Goal: Feedback & Contribution: Submit feedback/report problem

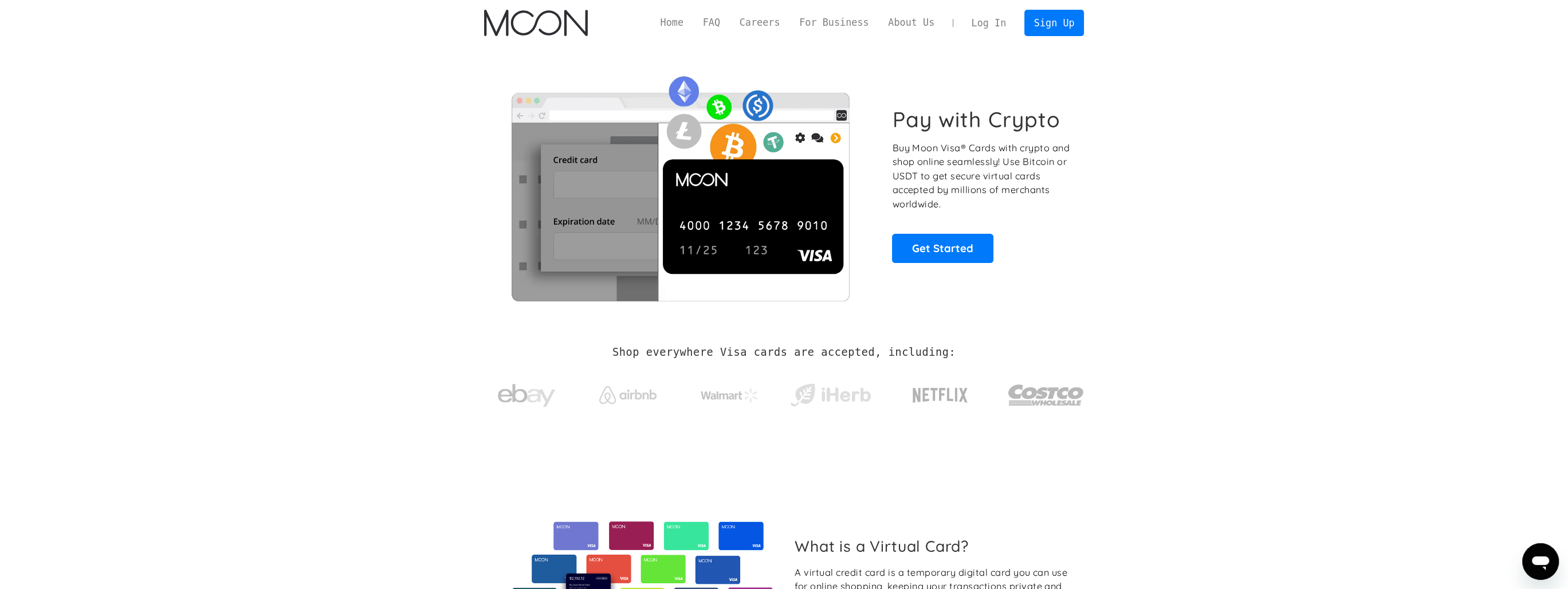
click at [995, 26] on link "Log In" at bounding box center [988, 23] width 54 height 25
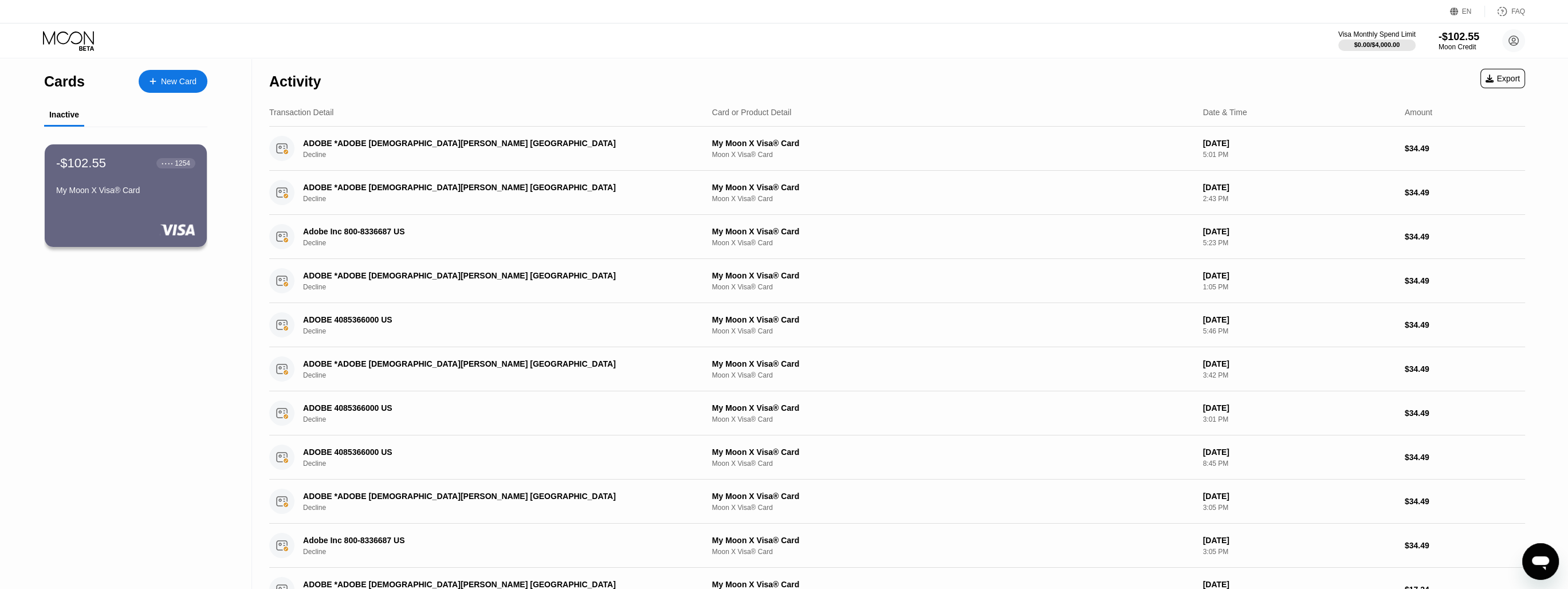
click at [1530, 568] on icon "Открыть окно обмена сообщениями" at bounding box center [1540, 561] width 21 height 21
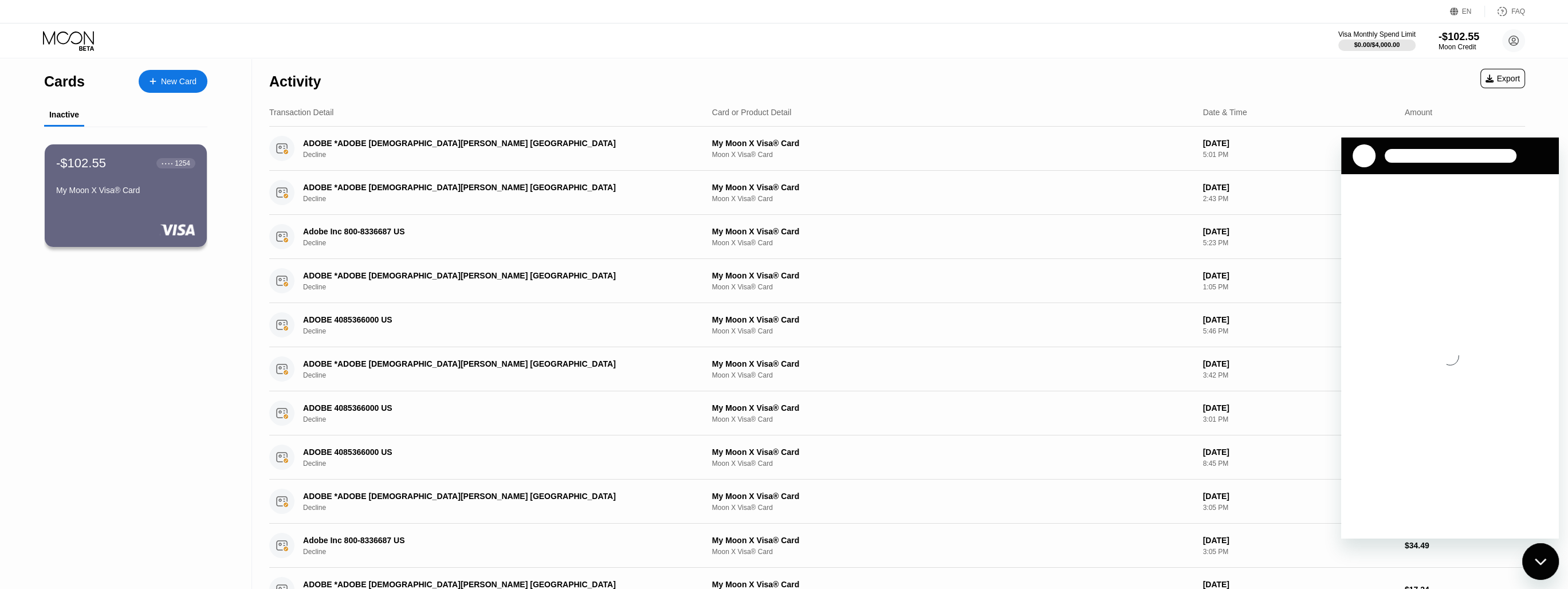
click at [1453, 353] on icon "Загружается переписка" at bounding box center [1450, 357] width 21 height 21
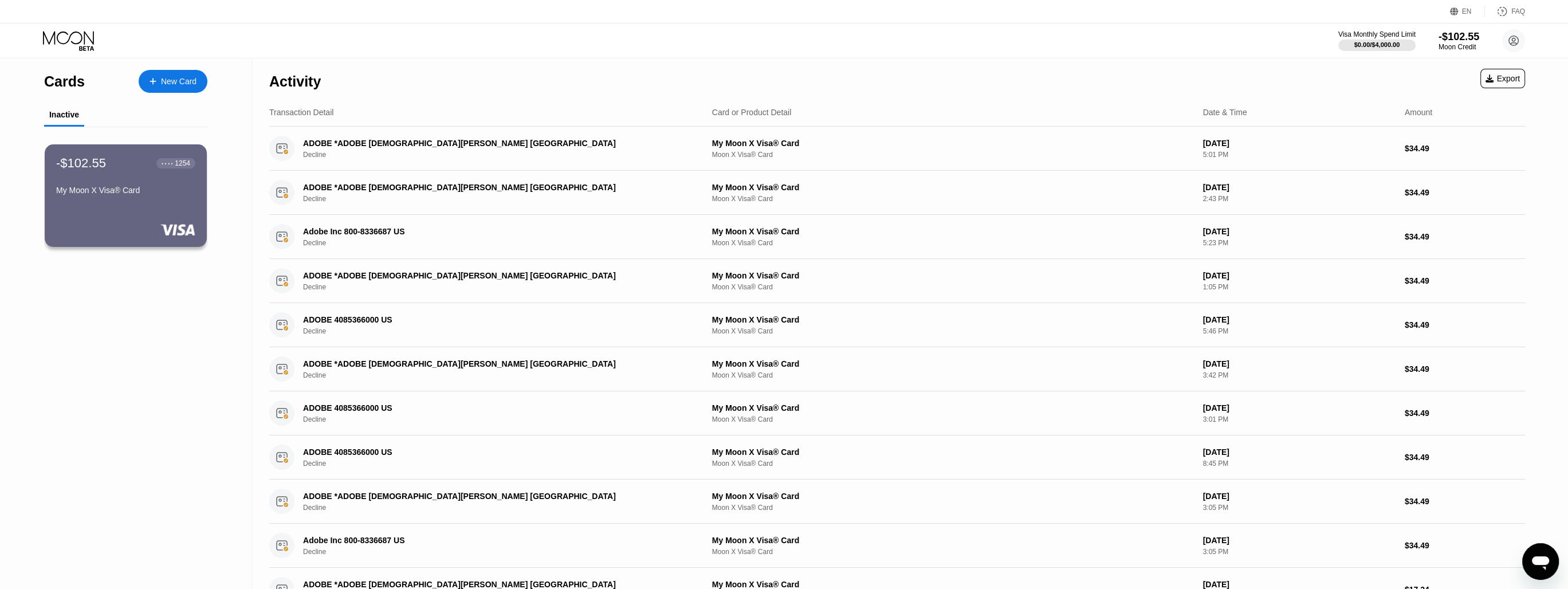
click at [1547, 562] on icon "Открыть окно обмена сообщениями" at bounding box center [1540, 562] width 17 height 14
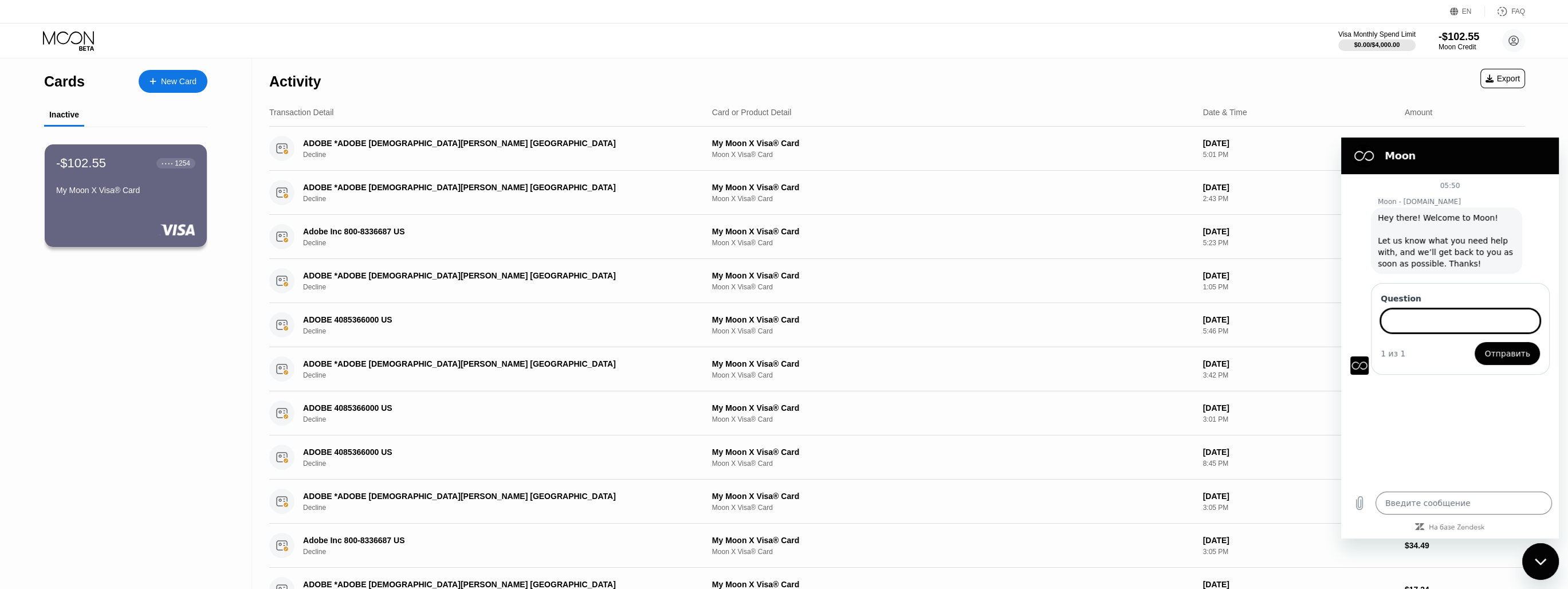
click at [1439, 331] on input "Question" at bounding box center [1460, 320] width 159 height 24
type textarea "x"
paste input "Hi. My balance is negative at -$102.55. Looking at my transaction history, I sa…"
type input "Hi. My balance is negative at -$102.55. Looking at my transaction history, I sa…"
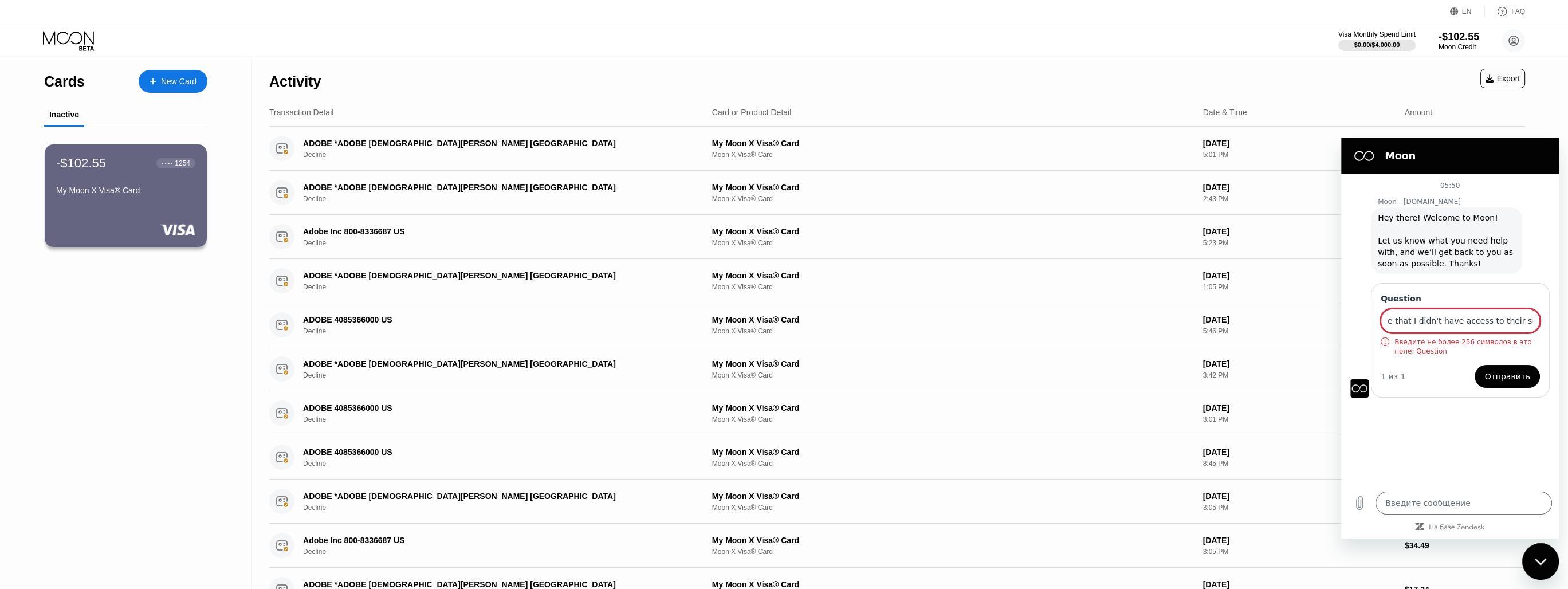
type textarea "x"
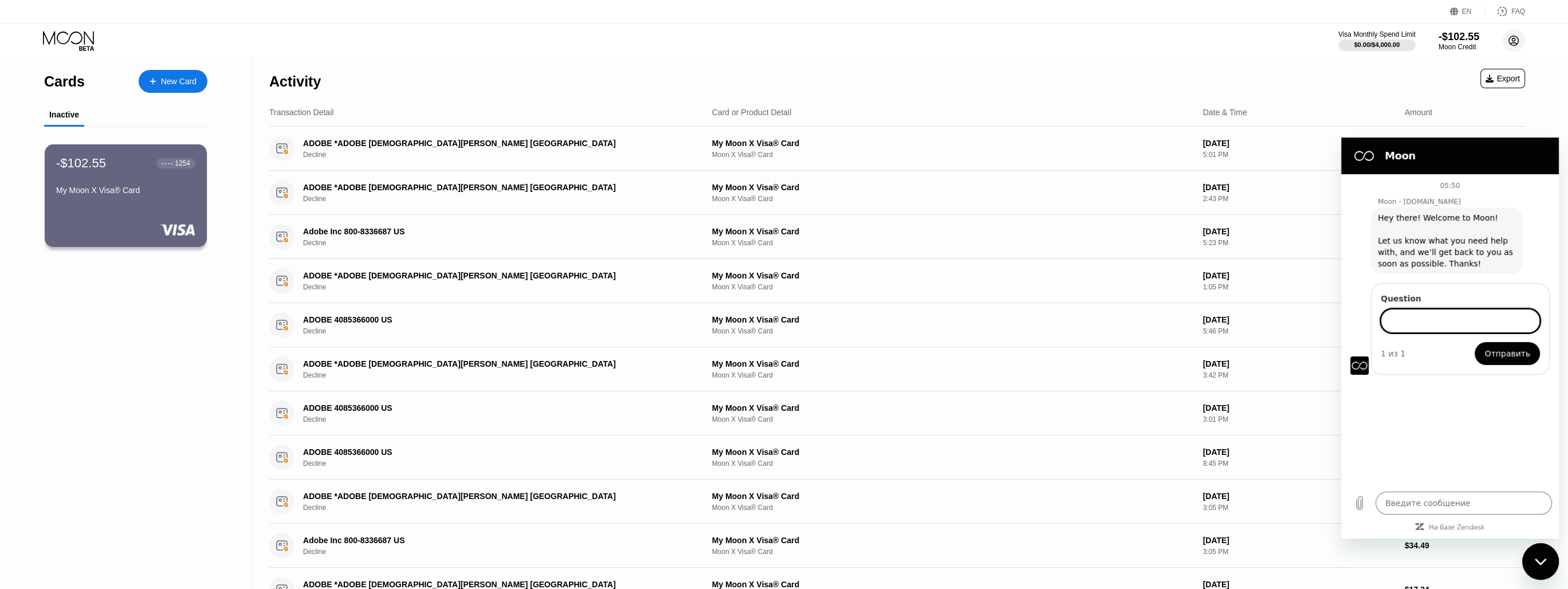
click at [1523, 42] on circle at bounding box center [1513, 40] width 23 height 23
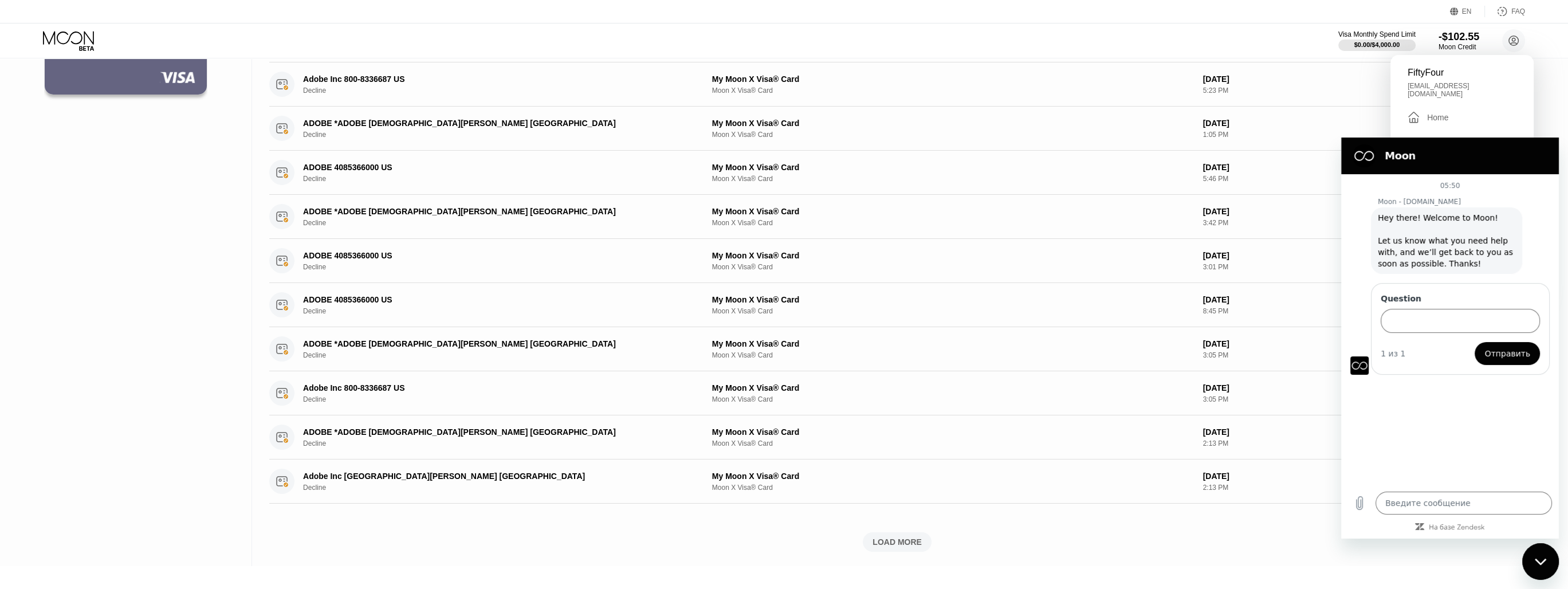
scroll to position [172, 0]
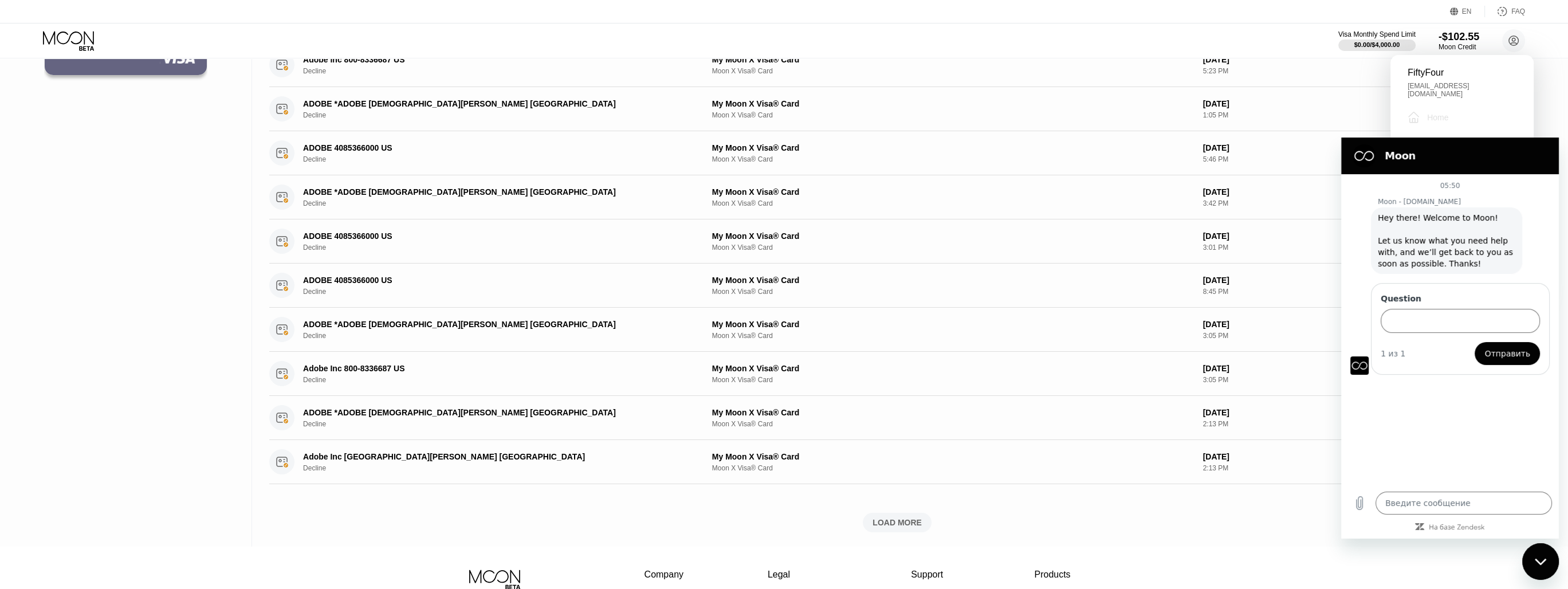
drag, startPoint x: 1430, startPoint y: 118, endPoint x: 1426, endPoint y: 128, distance: 10.8
click at [1426, 128] on div "FiftyFour anvad2001@gmail.com  Home Settings Support Careers About Us Log out …" at bounding box center [1461, 177] width 143 height 243
click at [1428, 137] on div "Settings" at bounding box center [1462, 143] width 109 height 12
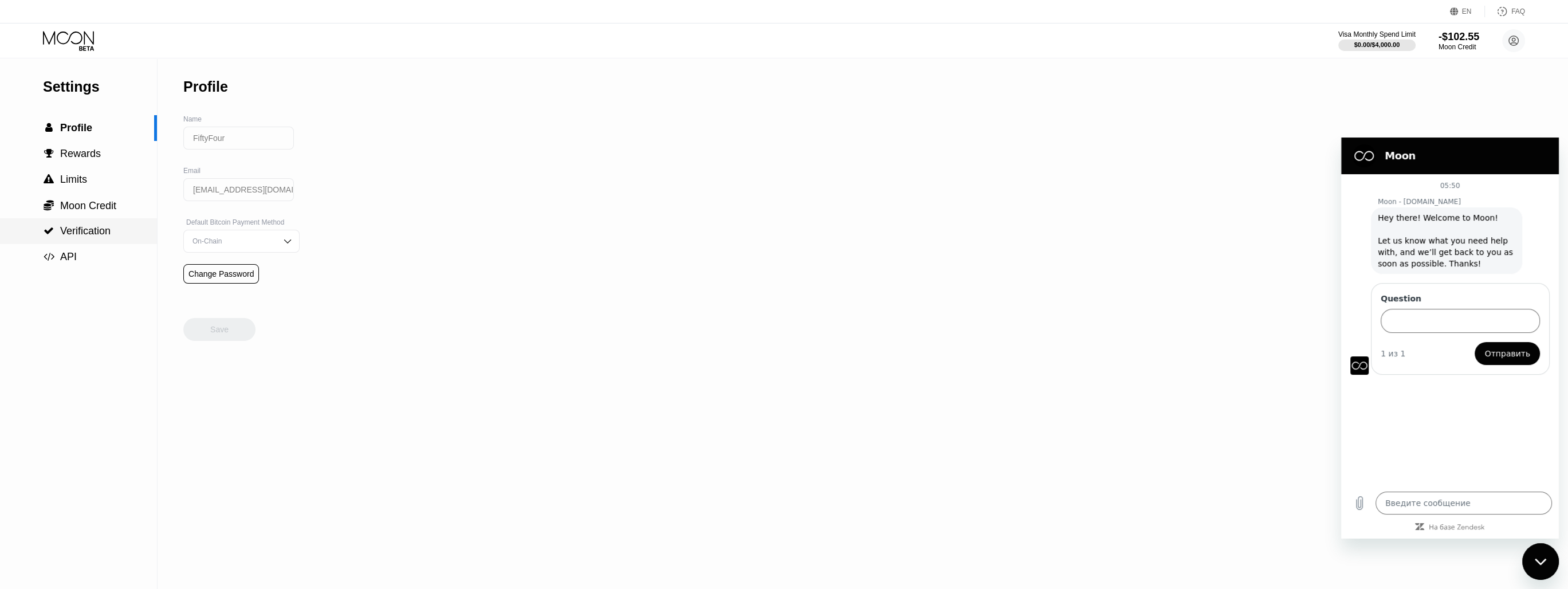
click at [61, 237] on span "Verification" at bounding box center [85, 231] width 50 height 12
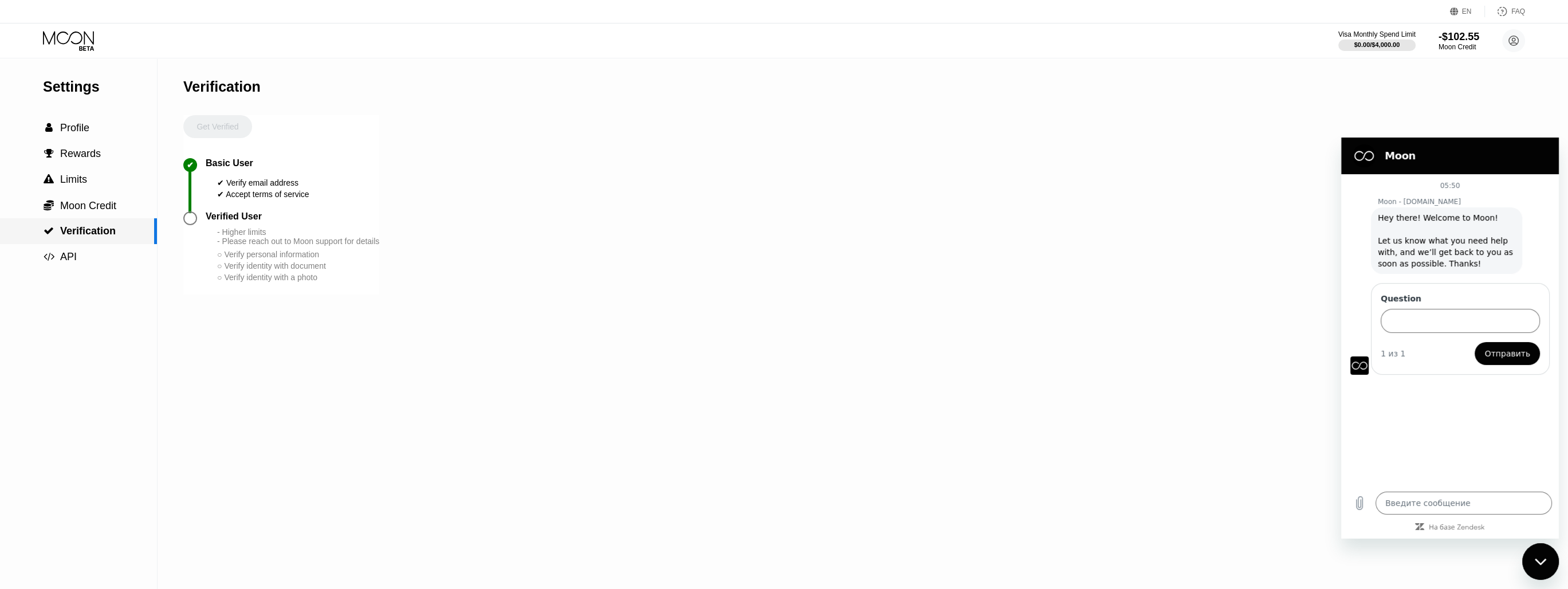
click at [73, 222] on div " Verification" at bounding box center [78, 231] width 157 height 26
click at [78, 207] on span "Moon Credit" at bounding box center [88, 206] width 56 height 12
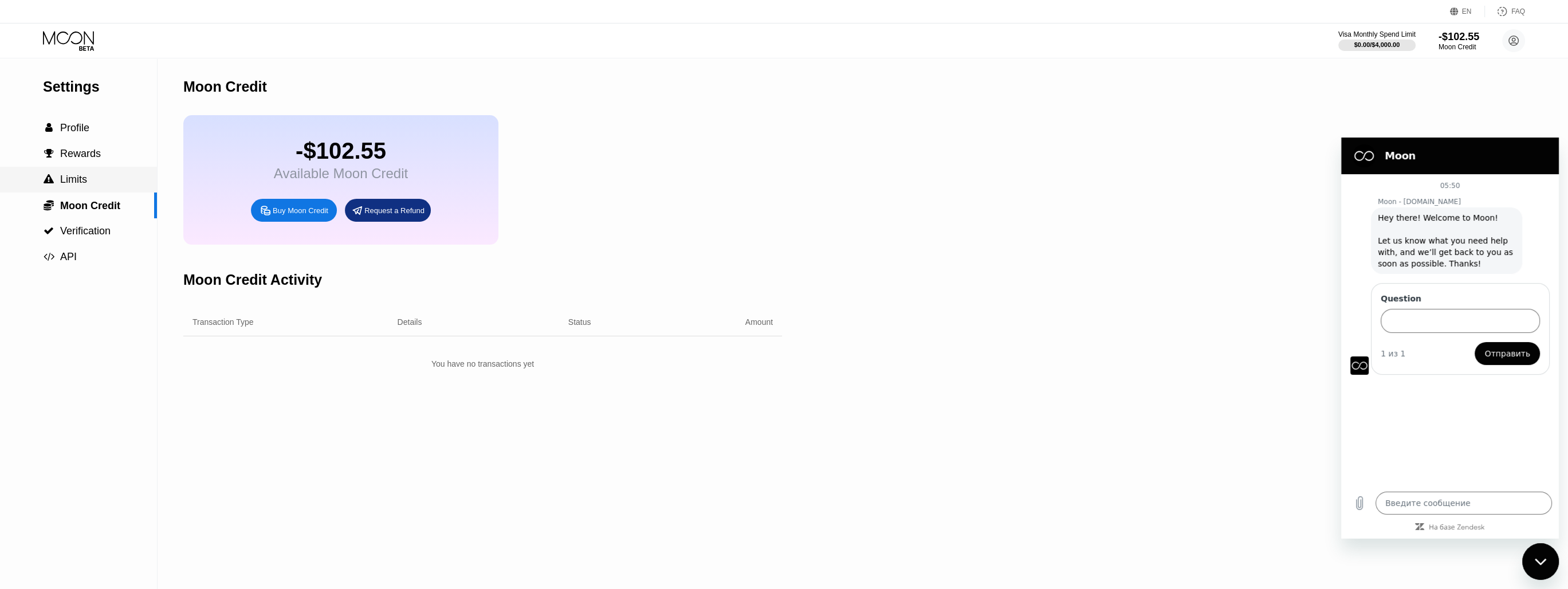
click at [74, 185] on span "Limits" at bounding box center [74, 179] width 27 height 12
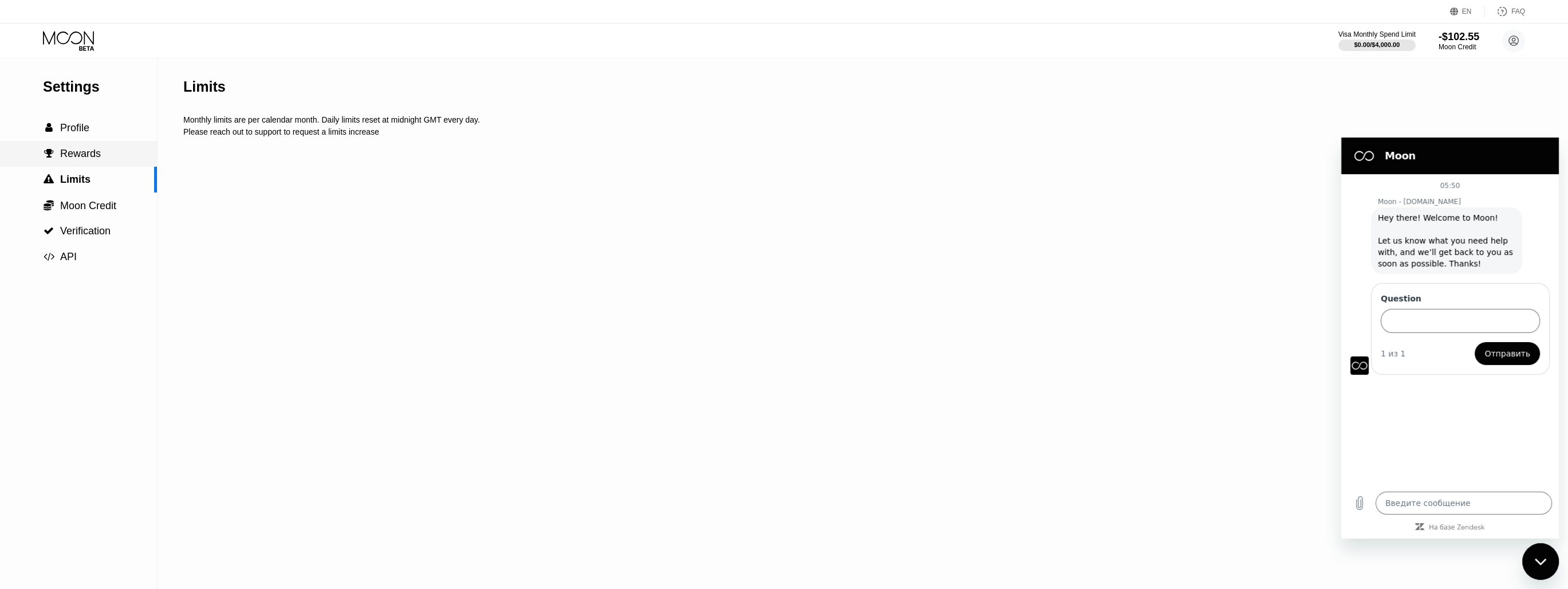
click at [82, 164] on div " Rewards" at bounding box center [78, 154] width 157 height 26
click at [89, 133] on span "Profile" at bounding box center [74, 128] width 29 height 12
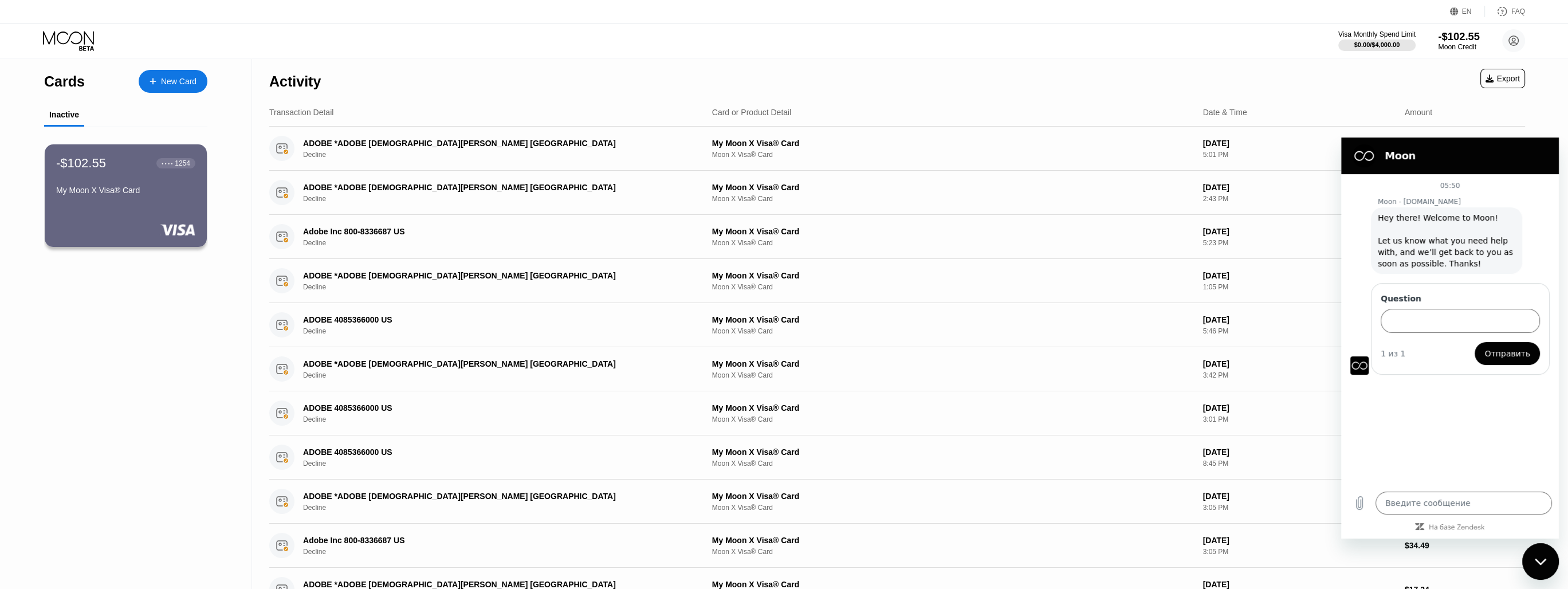
click at [1472, 48] on div "Moon Credit" at bounding box center [1459, 47] width 41 height 8
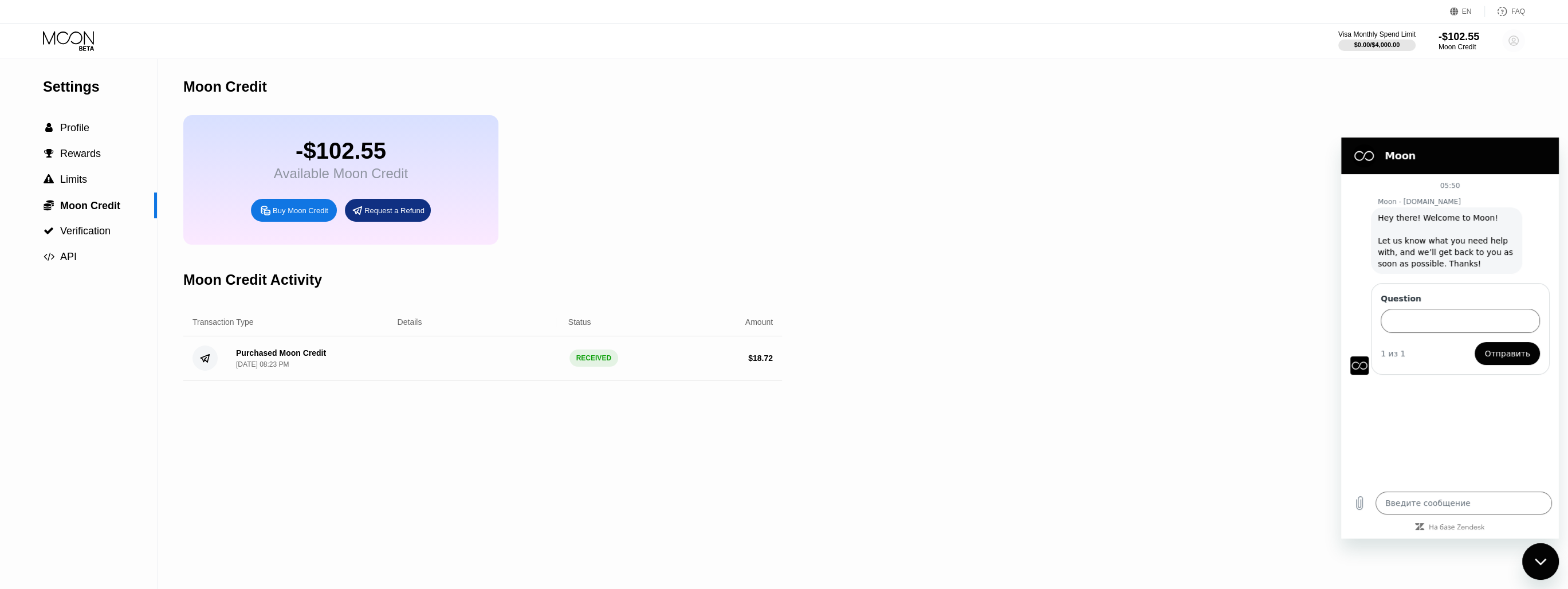
click at [1508, 43] on circle at bounding box center [1513, 40] width 23 height 23
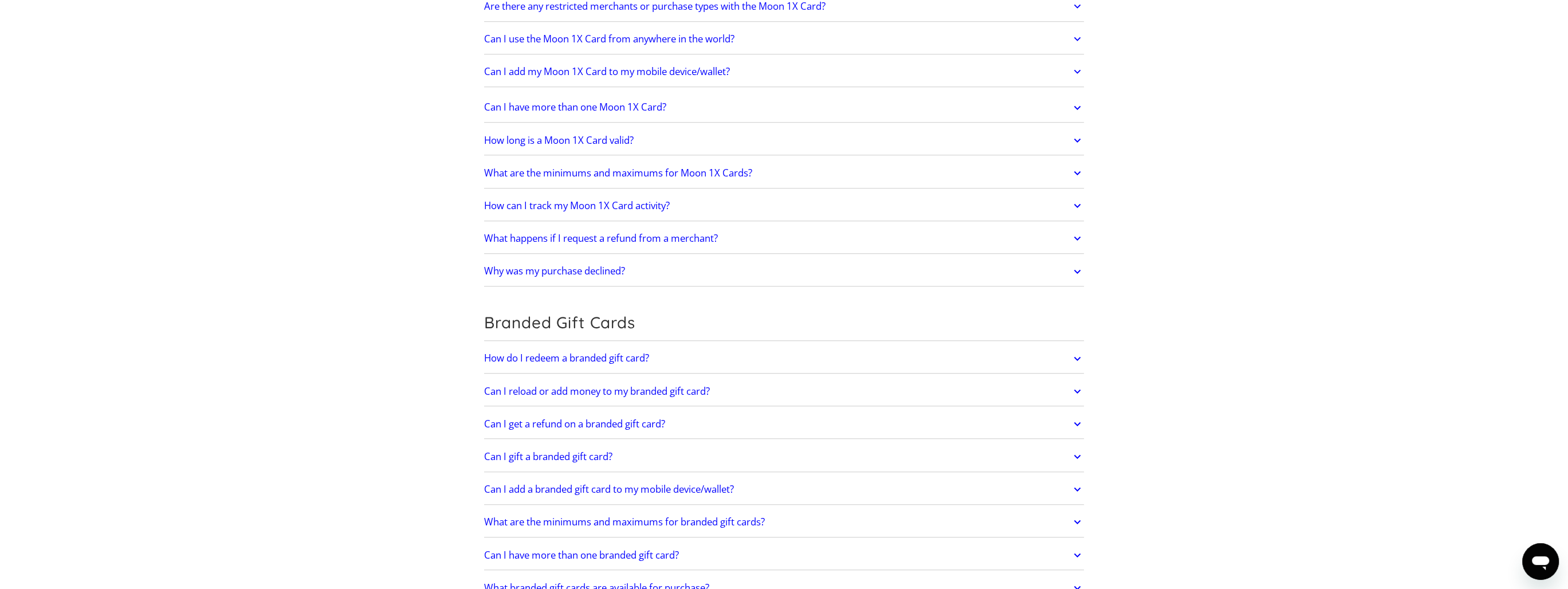
scroll to position [2306, 0]
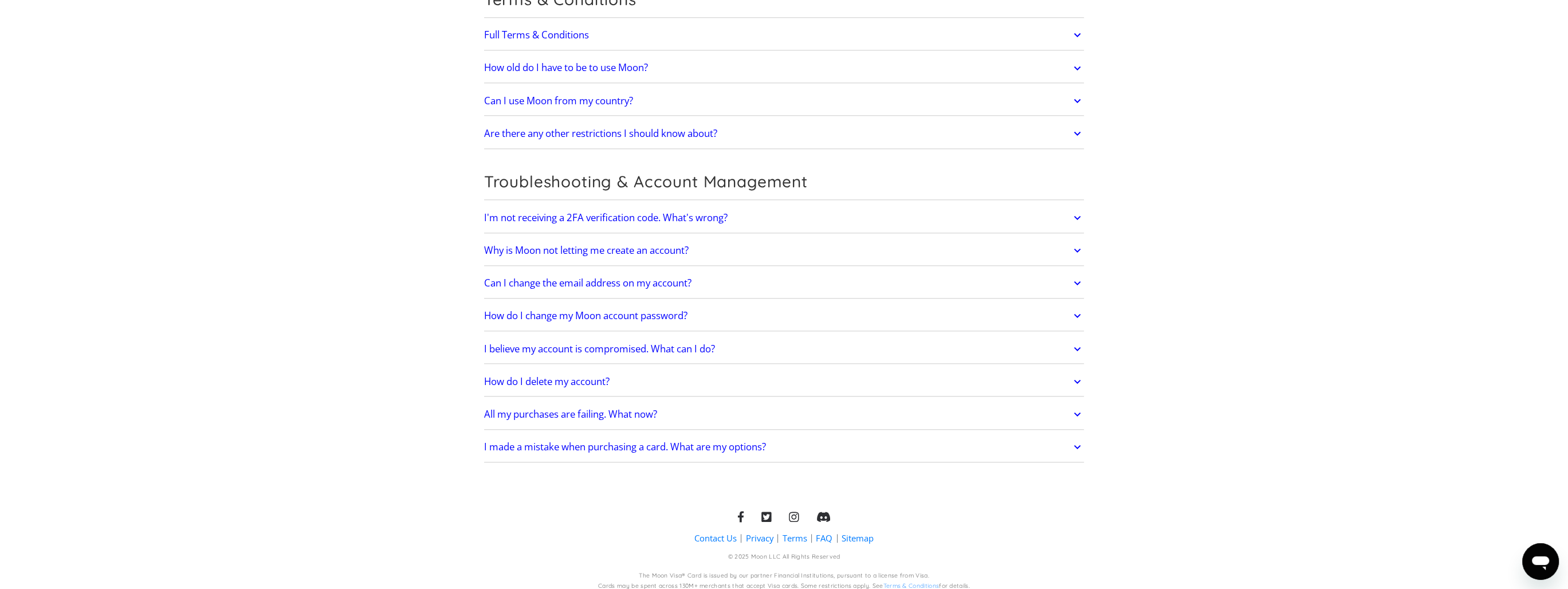
drag, startPoint x: 1237, startPoint y: 110, endPoint x: 1214, endPoint y: 418, distance: 308.9
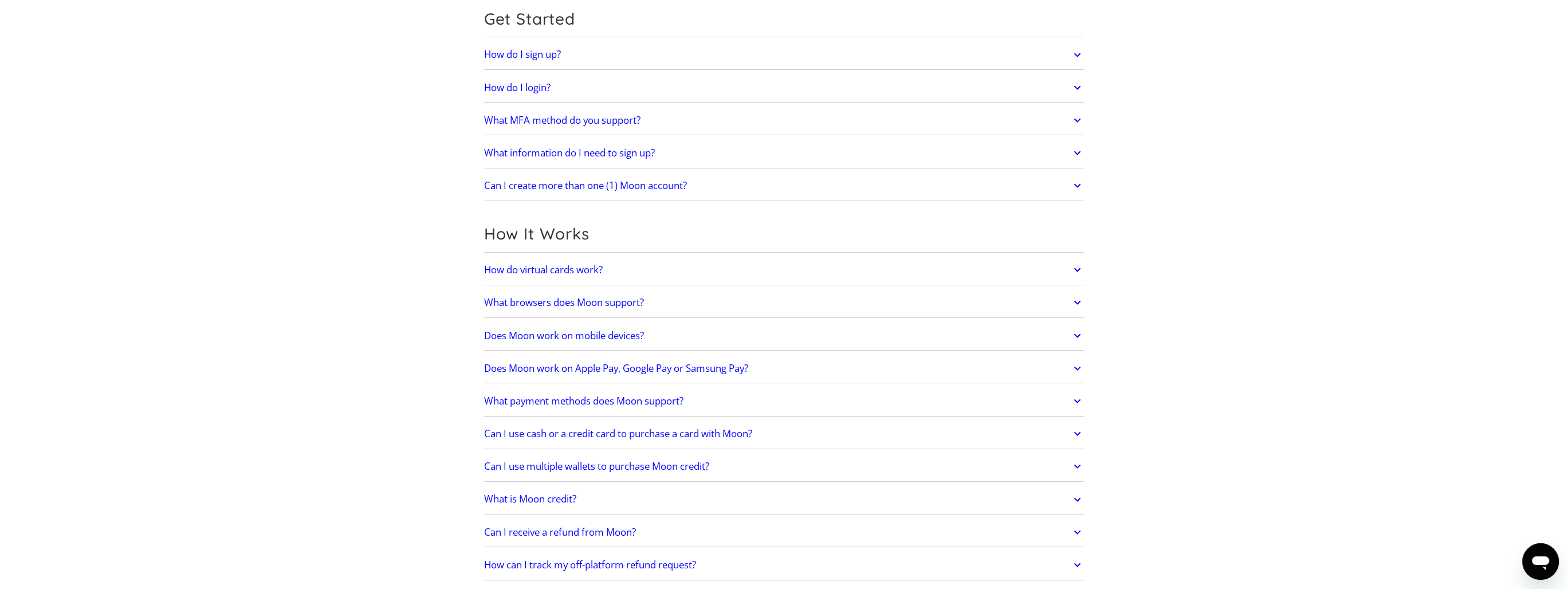
scroll to position [0, 0]
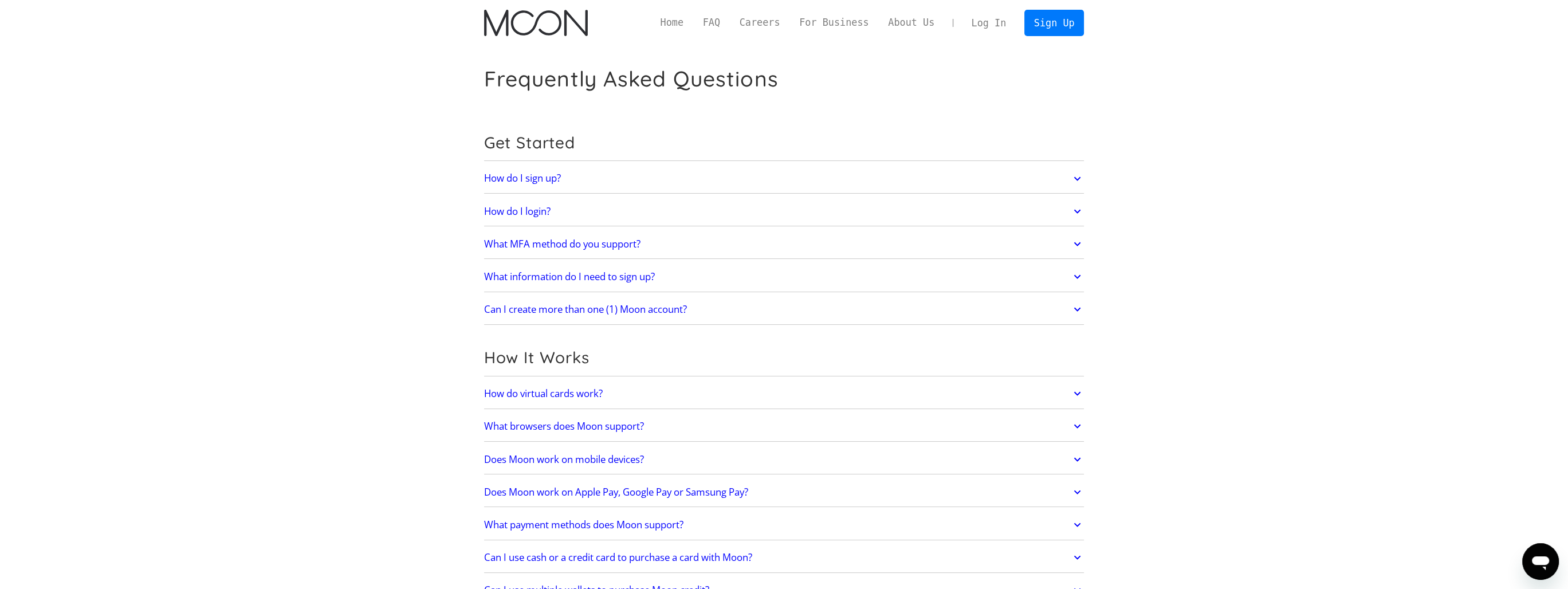
drag, startPoint x: 1200, startPoint y: 447, endPoint x: 1146, endPoint y: 38, distance: 412.5
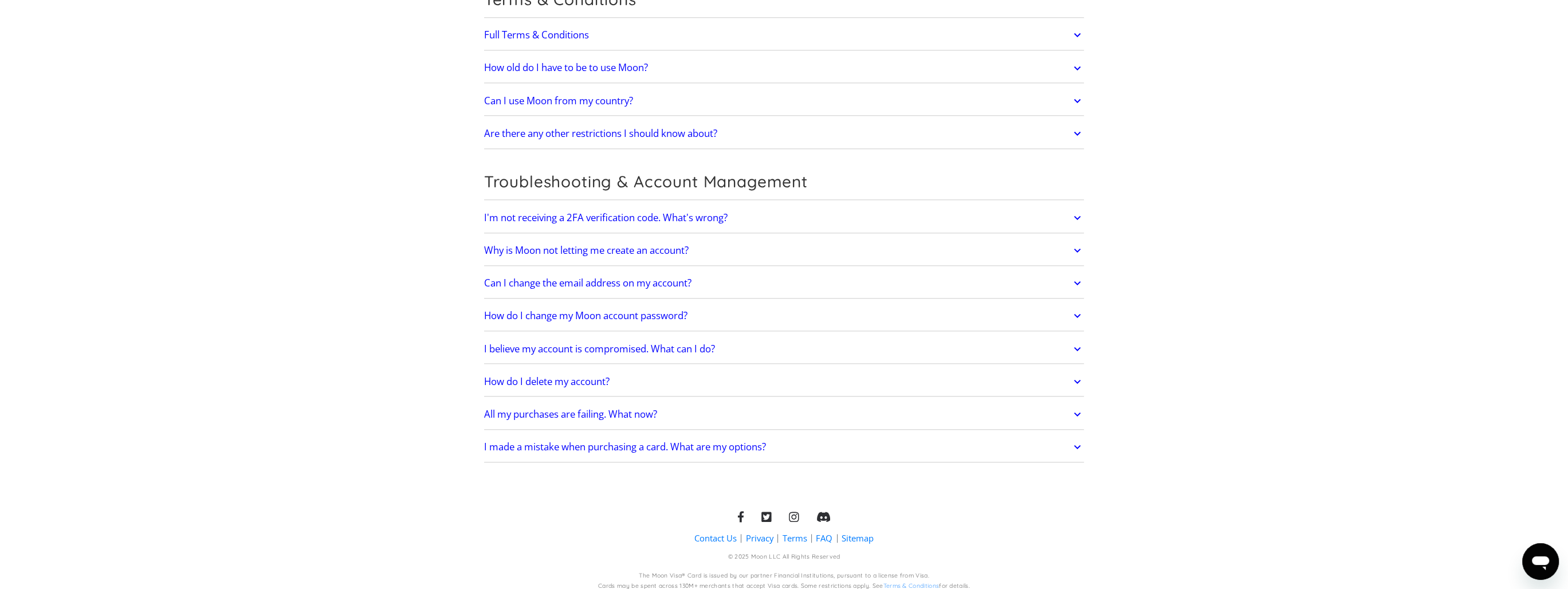
drag, startPoint x: 1169, startPoint y: 50, endPoint x: 1156, endPoint y: 441, distance: 391.2
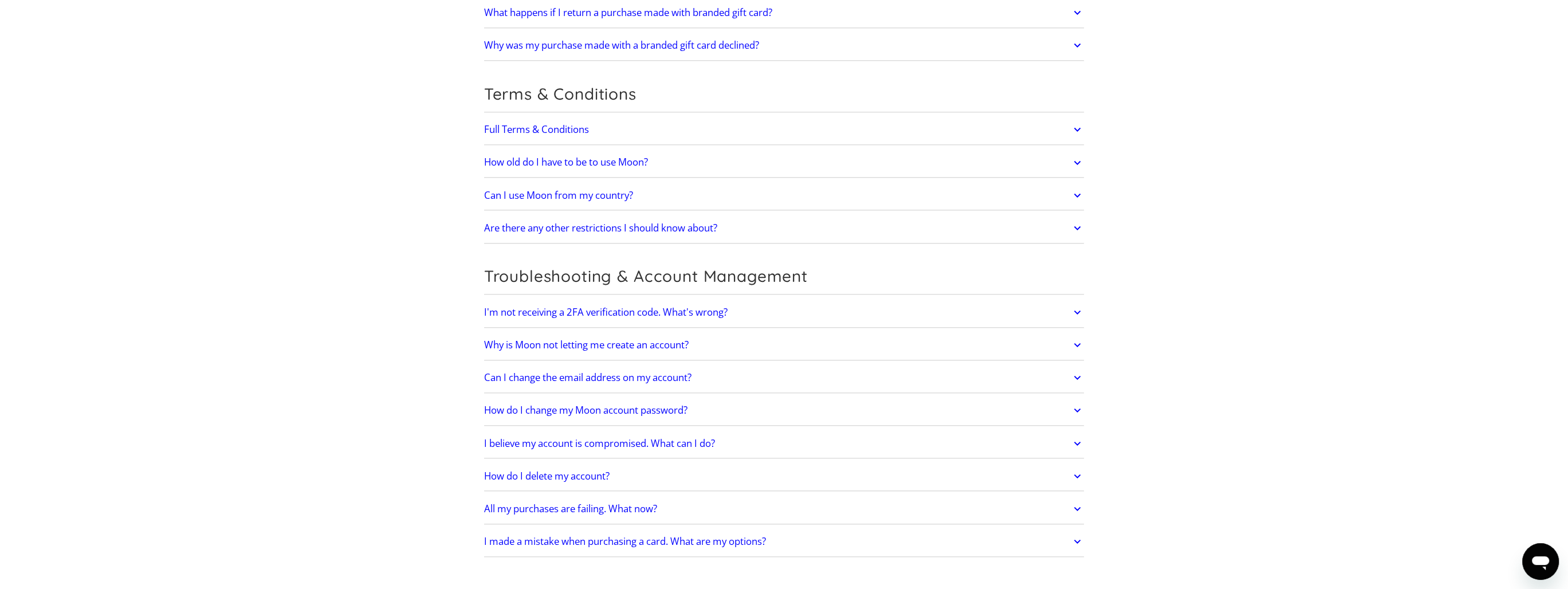
drag, startPoint x: 1156, startPoint y: 441, endPoint x: 1152, endPoint y: 418, distance: 23.3
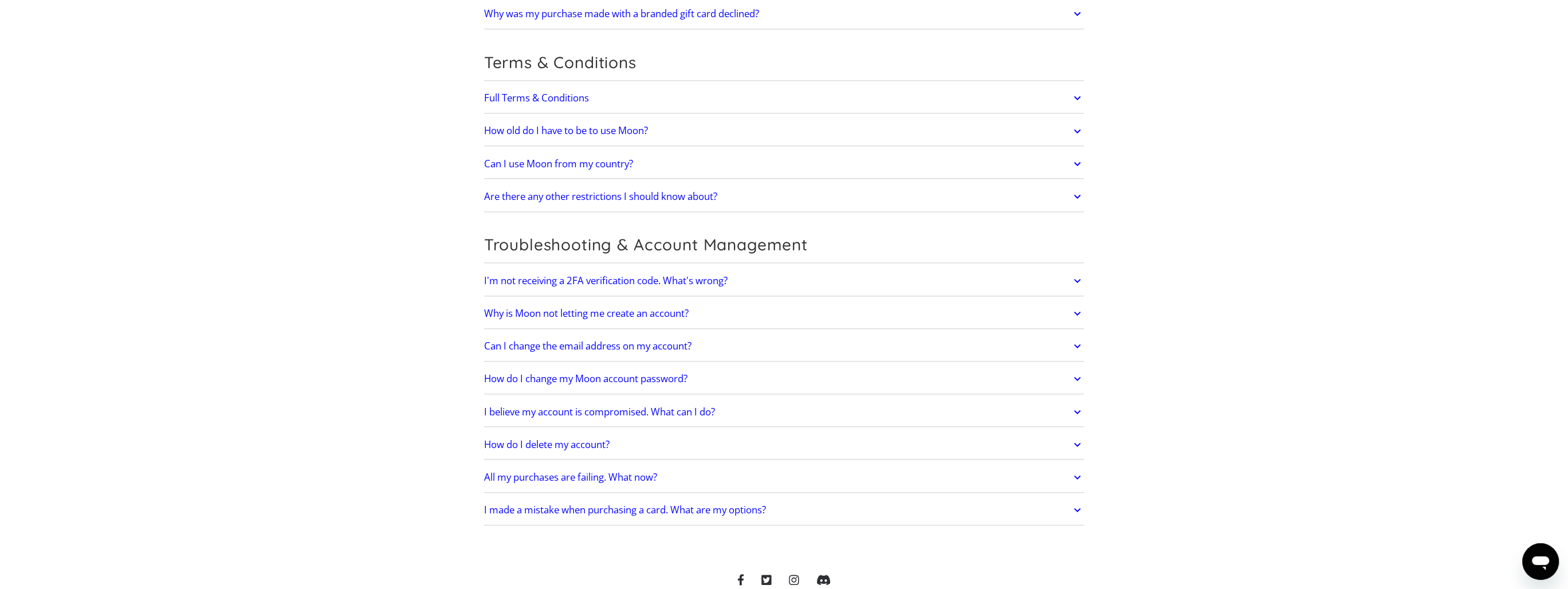
scroll to position [2306, 0]
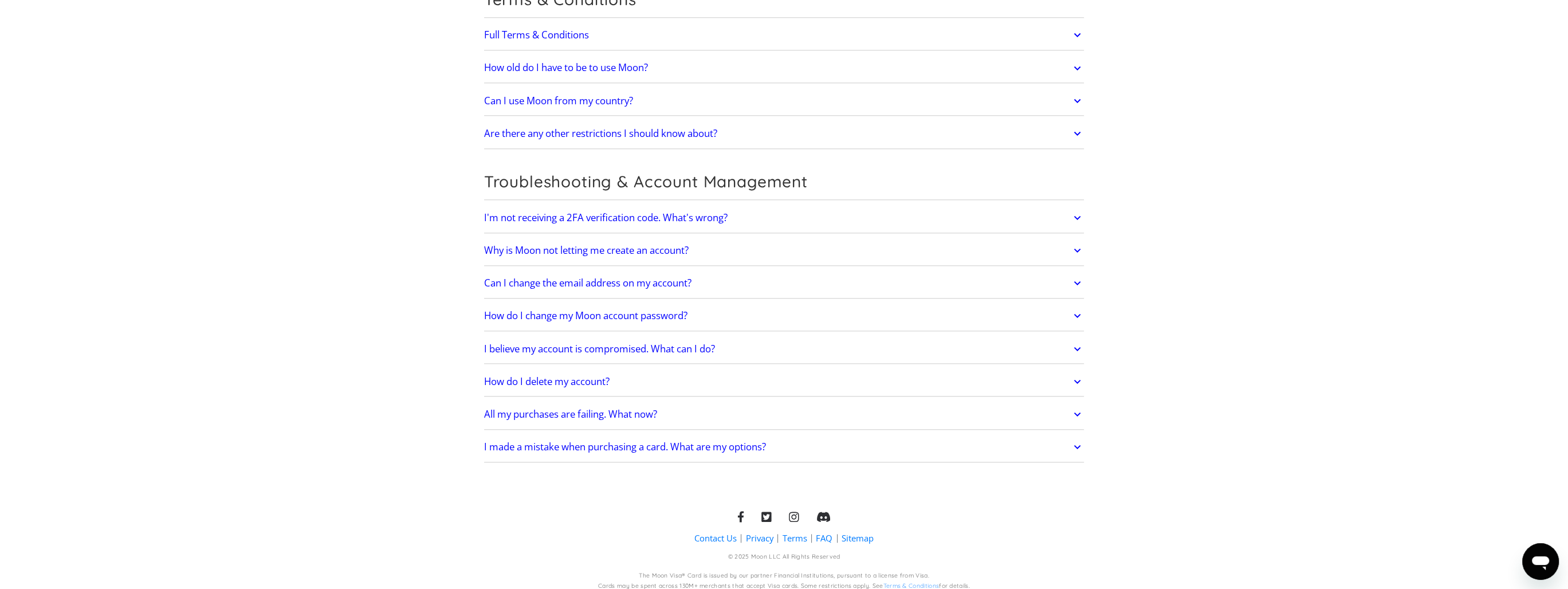
click at [714, 532] on link "Contact Us" at bounding box center [715, 538] width 42 height 12
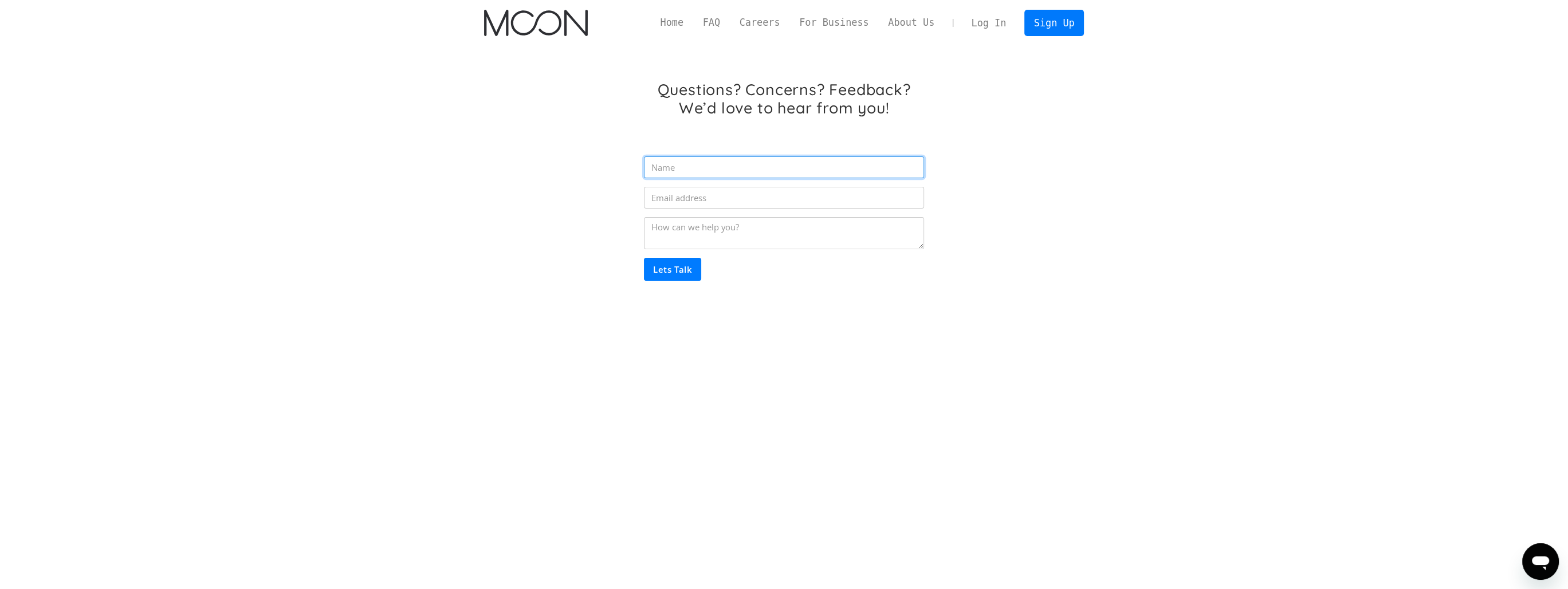
click at [734, 170] on input "Email Form" at bounding box center [784, 168] width 280 height 22
click at [560, 202] on div "Questions? Concerns? Feedback? We’d love to hear from you! Lets Talk Thank you!…" at bounding box center [784, 202] width 601 height 313
click at [719, 192] on input "Email Form" at bounding box center [784, 198] width 280 height 22
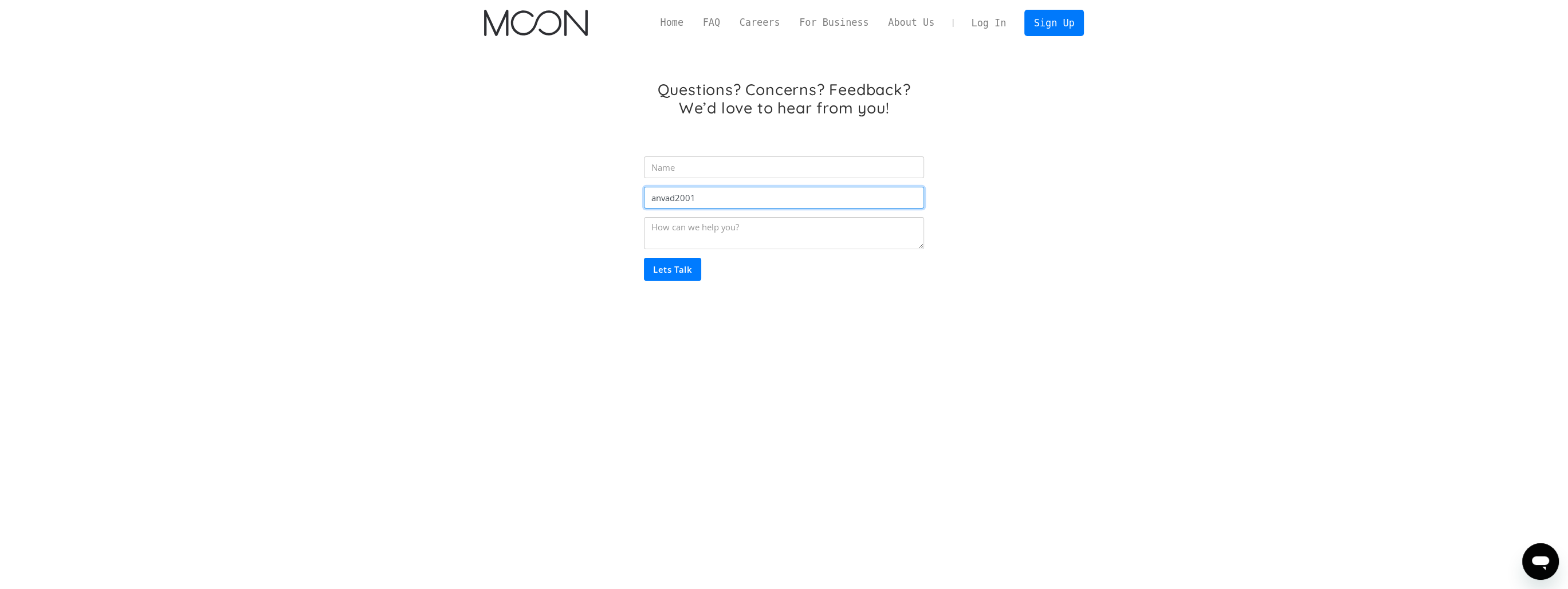
type input "[EMAIL_ADDRESS][DOMAIN_NAME]"
click at [698, 159] on input "Email Form" at bounding box center [784, 168] width 280 height 22
type input "Andrey"
type input "FiftyFour"
click at [836, 222] on textarea "Email Form" at bounding box center [784, 233] width 280 height 32
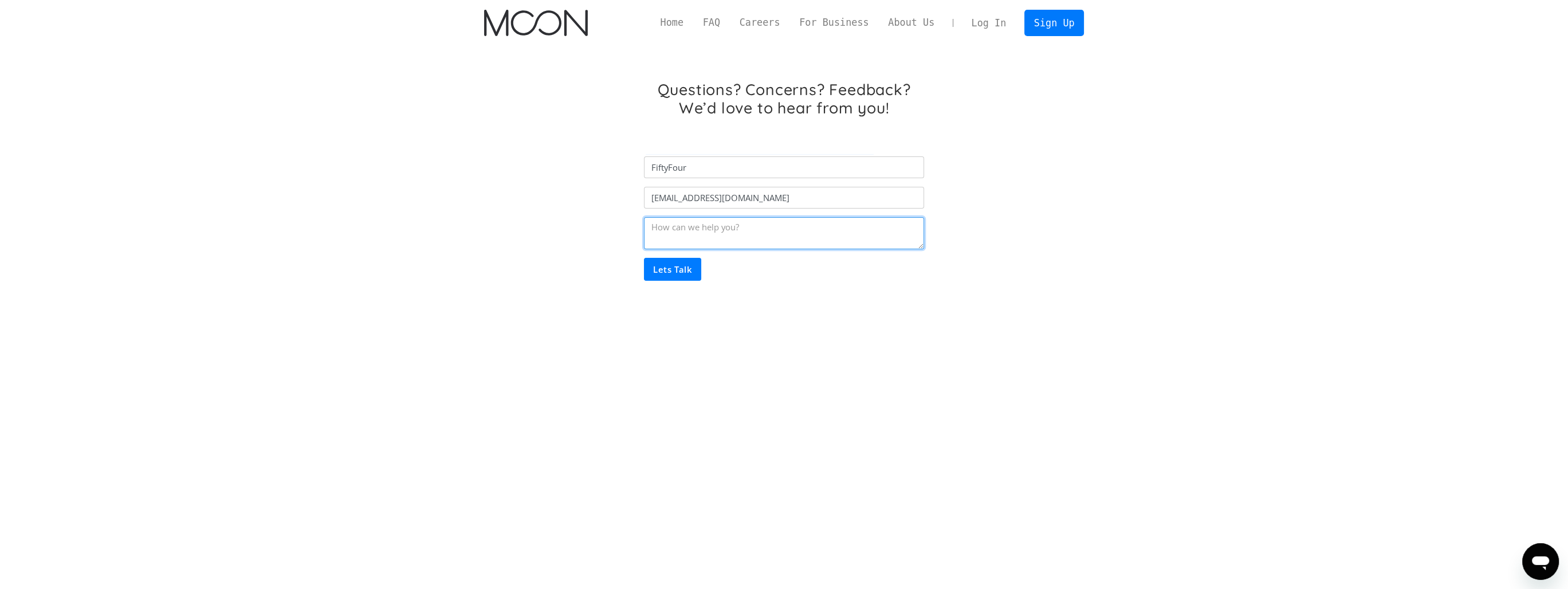
paste textarea "Hi. My balance is negative at -$102.55. Looking at my transaction history, I sa…"
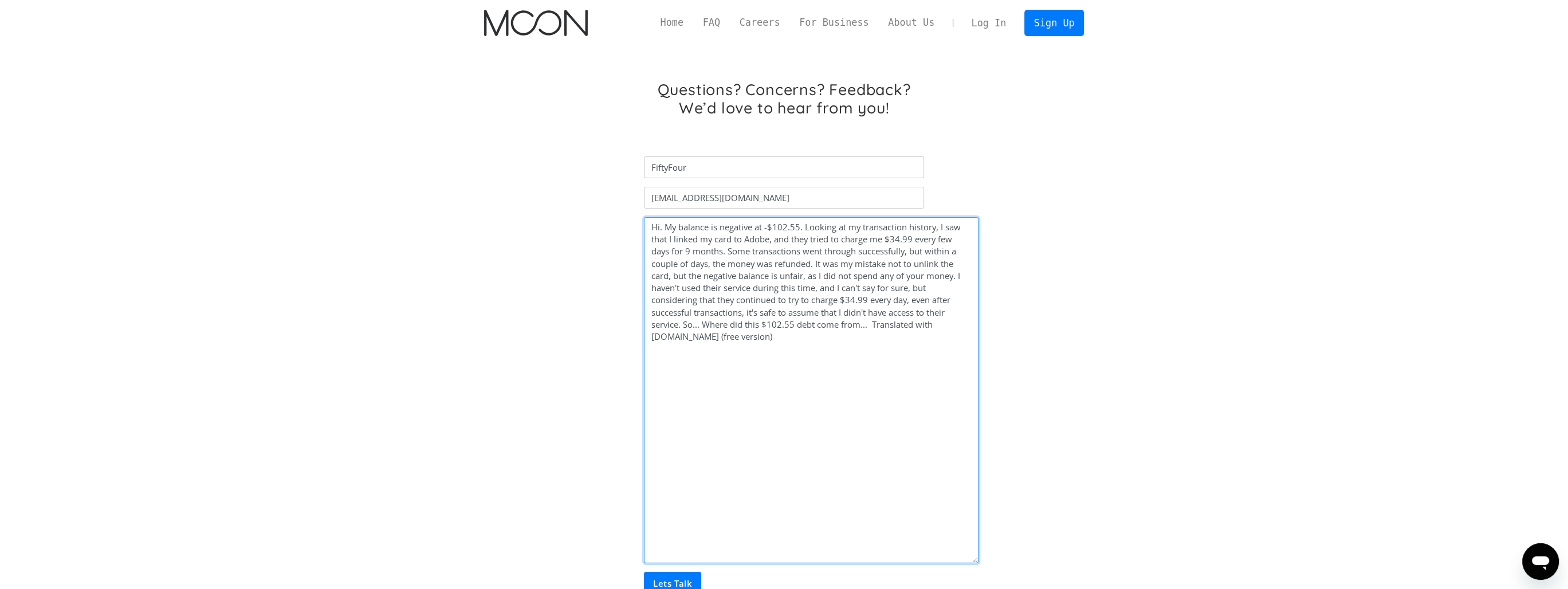
drag, startPoint x: 918, startPoint y: 245, endPoint x: 972, endPoint y: 551, distance: 310.7
click at [974, 559] on textarea "Hi. My balance is negative at -$102.55. Looking at my transaction history, I sa…" at bounding box center [811, 390] width 335 height 346
click at [660, 232] on textarea "Hi. My balance is negative at -$102.55. Looking at my transaction history, I sa…" at bounding box center [811, 389] width 335 height 345
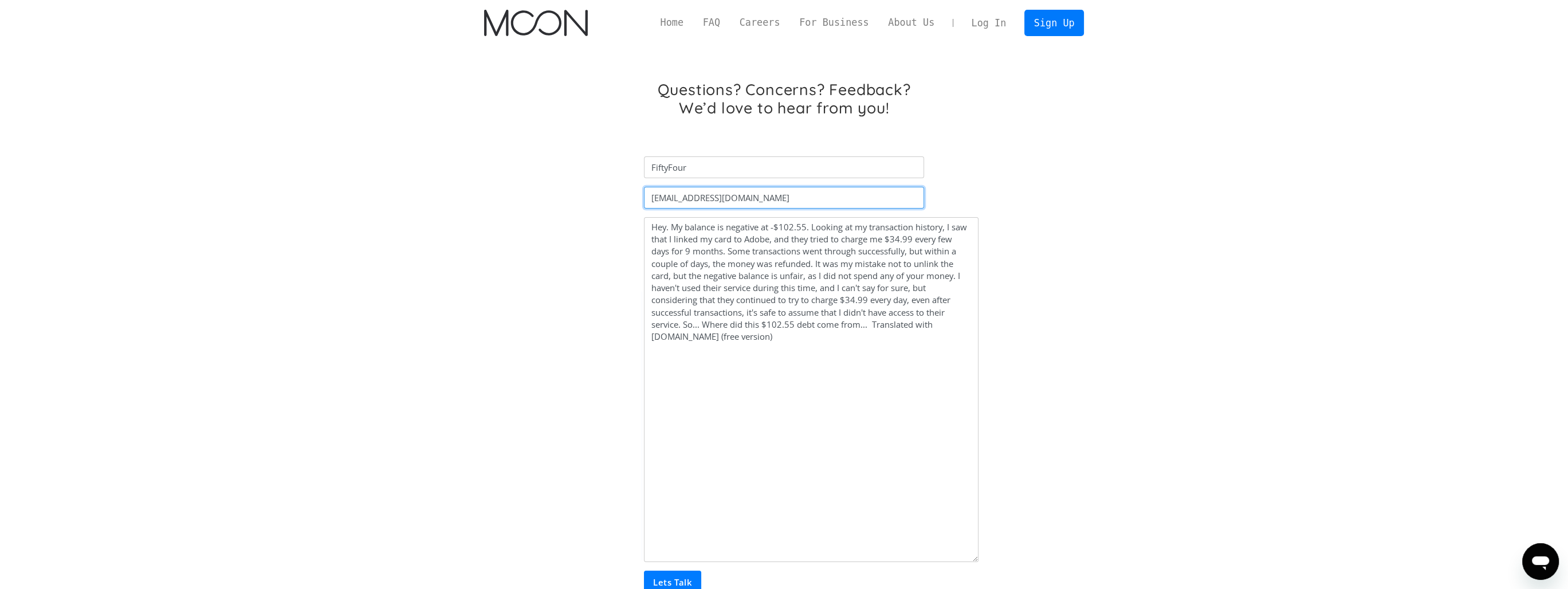
click at [780, 197] on input "[EMAIL_ADDRESS][DOMAIN_NAME]" at bounding box center [784, 198] width 280 height 22
click at [1088, 171] on div "Questions? Concerns? Feedback? We’d love to hear from you! FiftyFour anvad2001@…" at bounding box center [784, 359] width 634 height 626
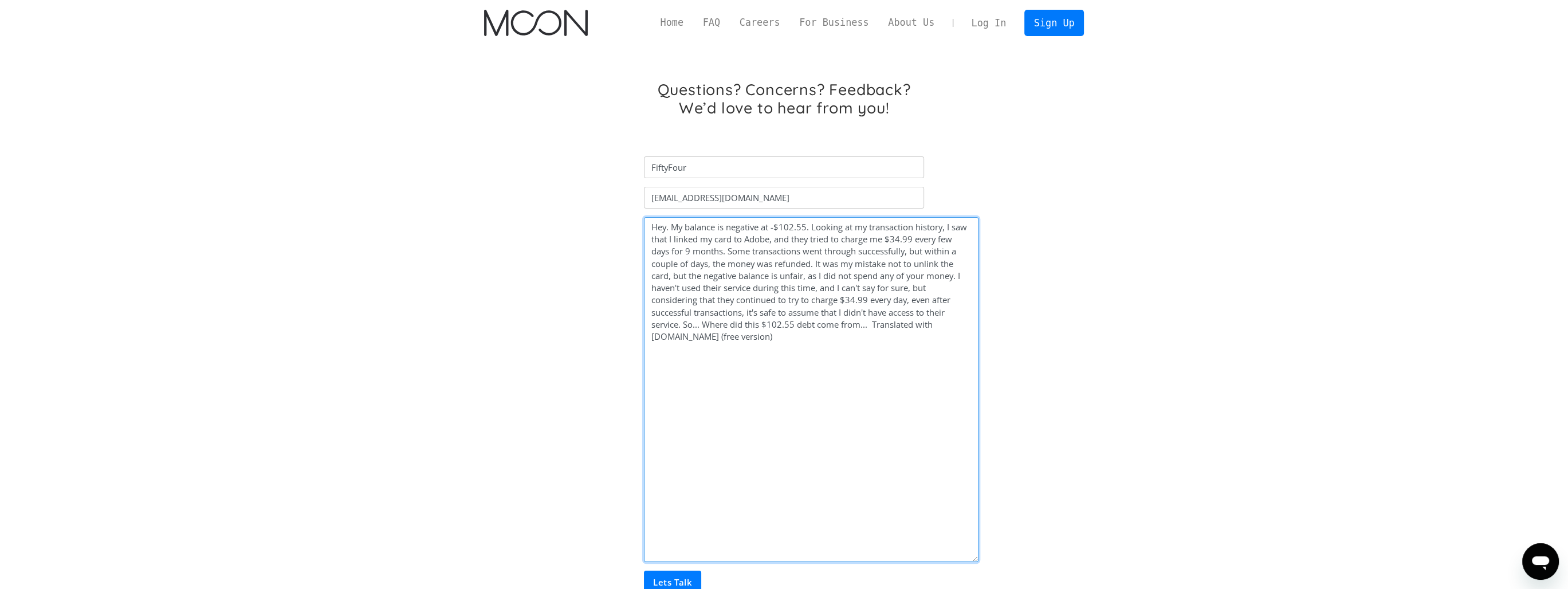
click at [812, 333] on textarea "Hey. My balance is negative at -$102.55. Looking at my transaction history, I s…" at bounding box center [811, 389] width 335 height 345
click at [754, 337] on textarea "Hey. My balance is negative at -$102.55. Looking at my transaction history, I s…" at bounding box center [811, 389] width 335 height 345
click at [773, 315] on textarea "Hey. My balance is negative at -$102.55. Looking at my transaction history, I s…" at bounding box center [811, 389] width 335 height 345
drag, startPoint x: 788, startPoint y: 339, endPoint x: 751, endPoint y: 340, distance: 37.0
click at [751, 340] on textarea "Hey. My balance is negative at -$102.55. Looking at my transaction history, I s…" at bounding box center [811, 389] width 335 height 345
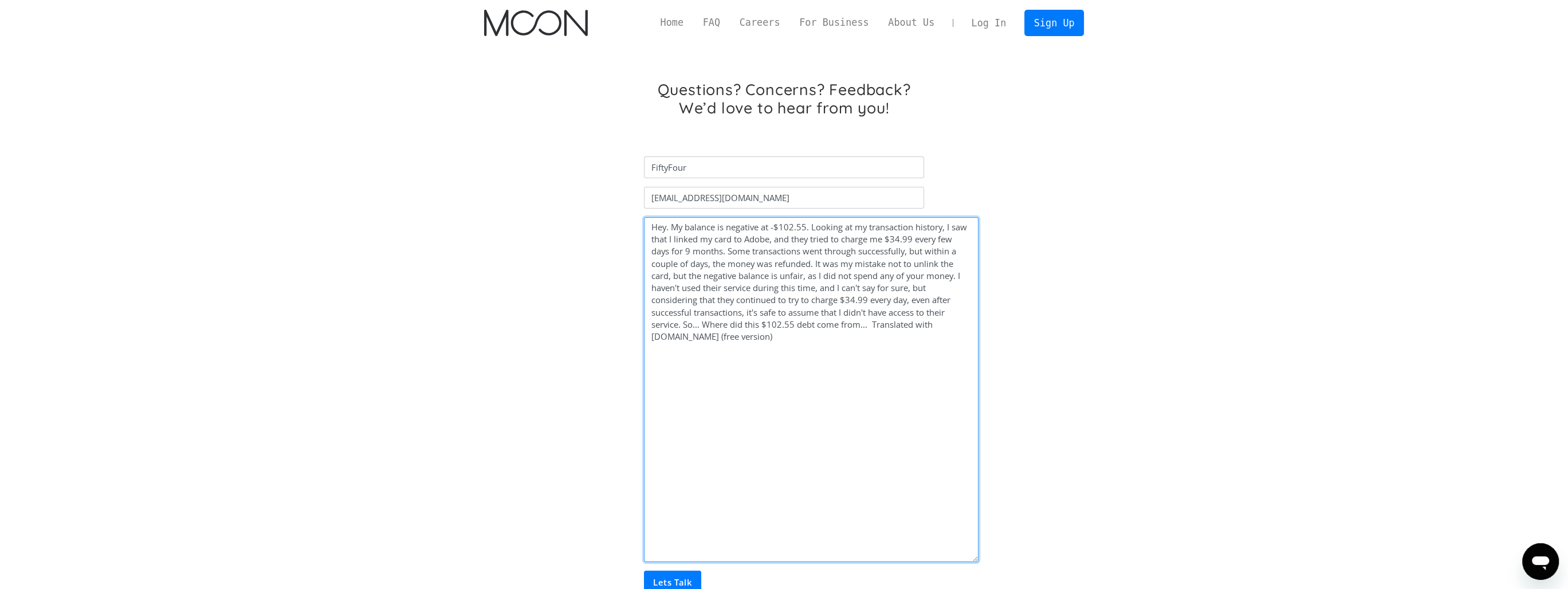
drag, startPoint x: 751, startPoint y: 340, endPoint x: 649, endPoint y: 337, distance: 102.0
click at [649, 337] on textarea "Hey. My balance is negative at -$102.55. Looking at my transaction history, I s…" at bounding box center [811, 389] width 335 height 345
click at [841, 296] on textarea "Hey. My balance is negative at -$102.55. Looking at my transaction history, I s…" at bounding box center [811, 389] width 335 height 345
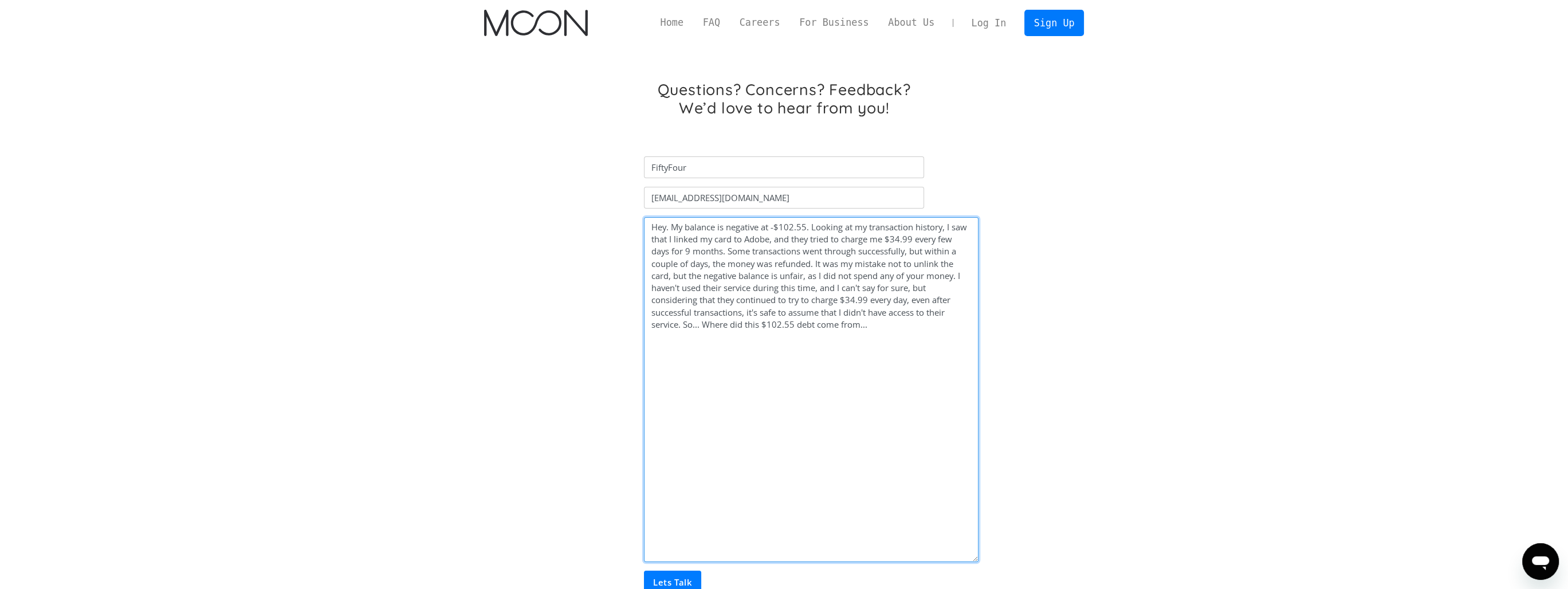
click at [790, 302] on textarea "Hey. My balance is negative at -$102.55. Looking at my transaction history, I s…" at bounding box center [811, 389] width 335 height 345
type textarea "Hey. My balance is negative at -$102.55. Looking at my transaction history, I s…"
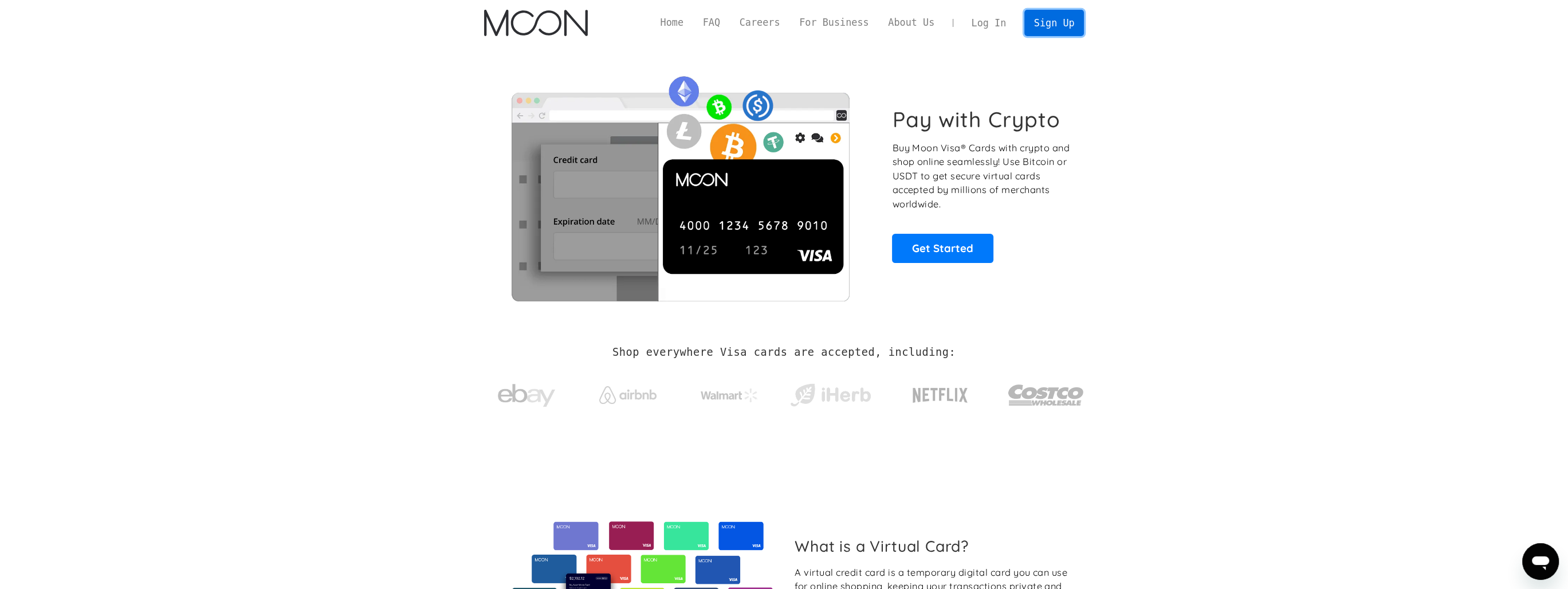
click at [1063, 25] on link "Sign Up" at bounding box center [1054, 23] width 60 height 26
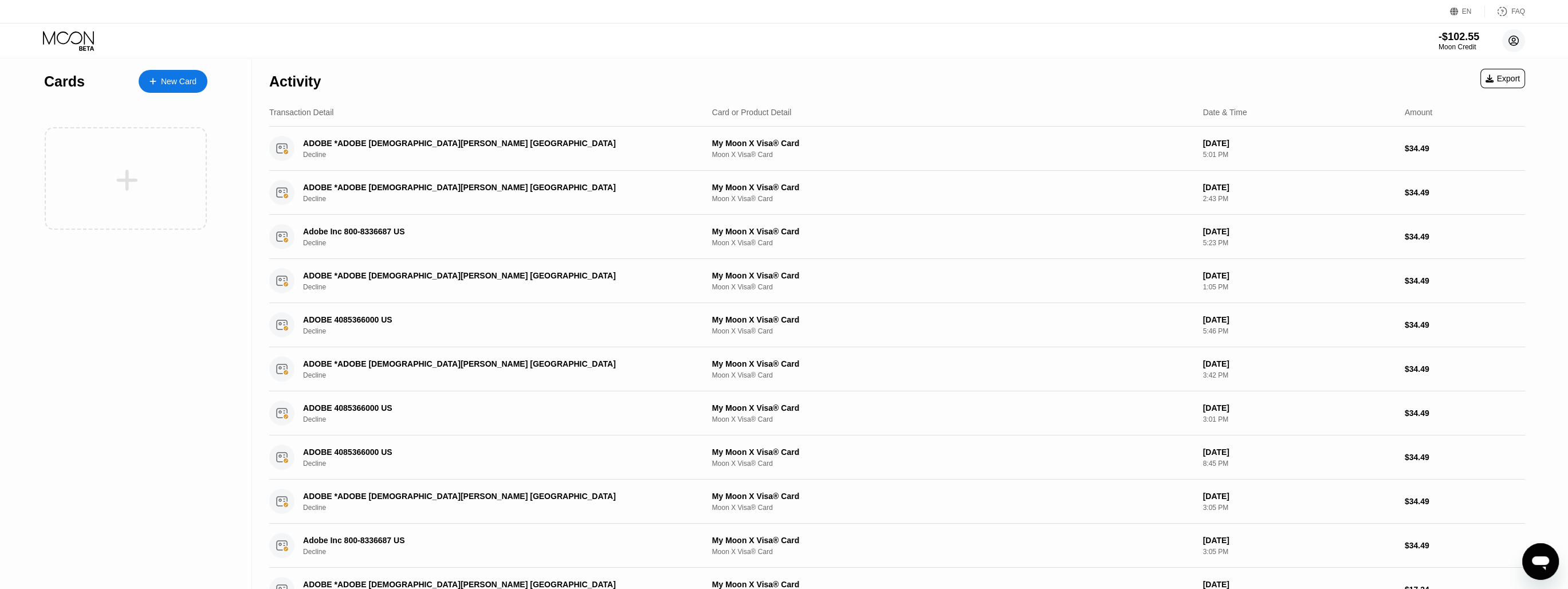
click at [1525, 34] on div "-$102.55 Moon Credit FiftyFour anvad2001@gmail.com  Home Settings Support Care…" at bounding box center [784, 40] width 1568 height 34
click at [1519, 36] on circle at bounding box center [1513, 40] width 23 height 23
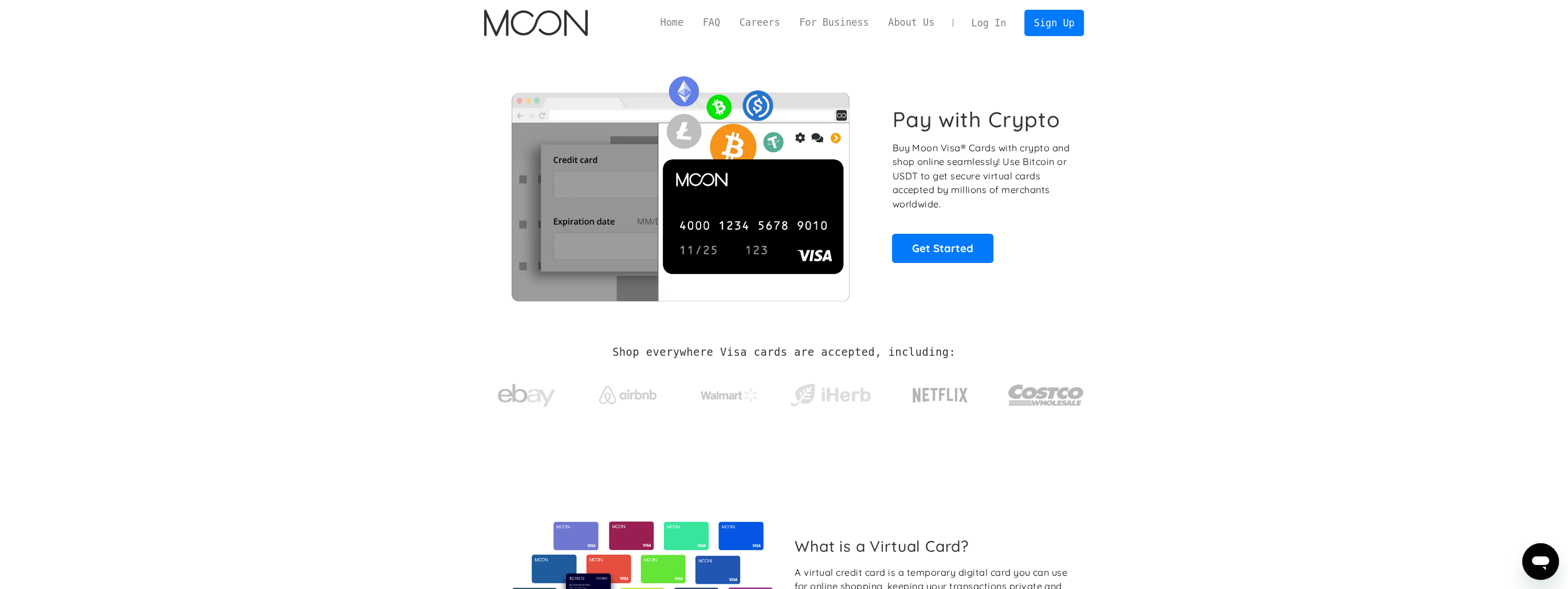
click at [995, 19] on link "Log In" at bounding box center [988, 23] width 54 height 25
